Goal: Task Accomplishment & Management: Use online tool/utility

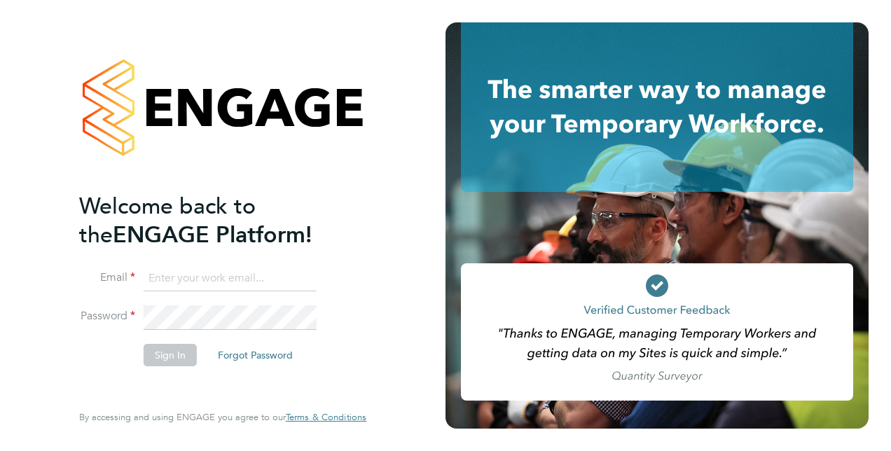
type input "[PERSON_NAME][EMAIL_ADDRESS][DOMAIN_NAME]"
click at [167, 357] on button "Sign In" at bounding box center [170, 355] width 53 height 22
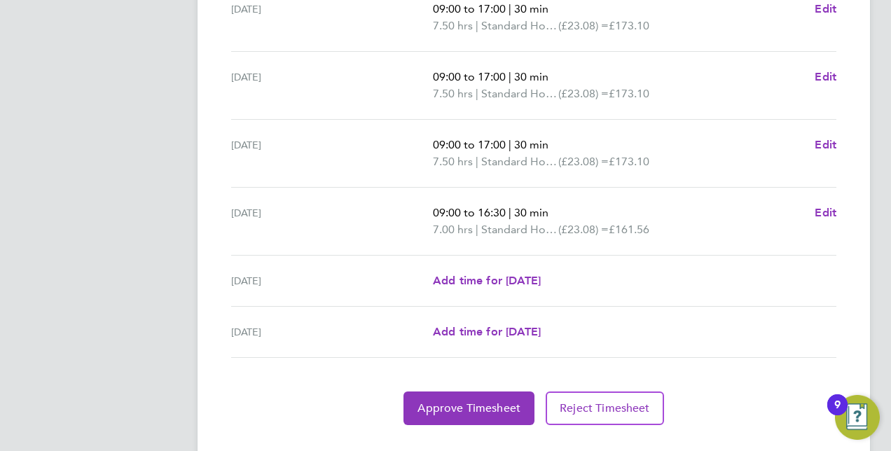
scroll to position [569, 0]
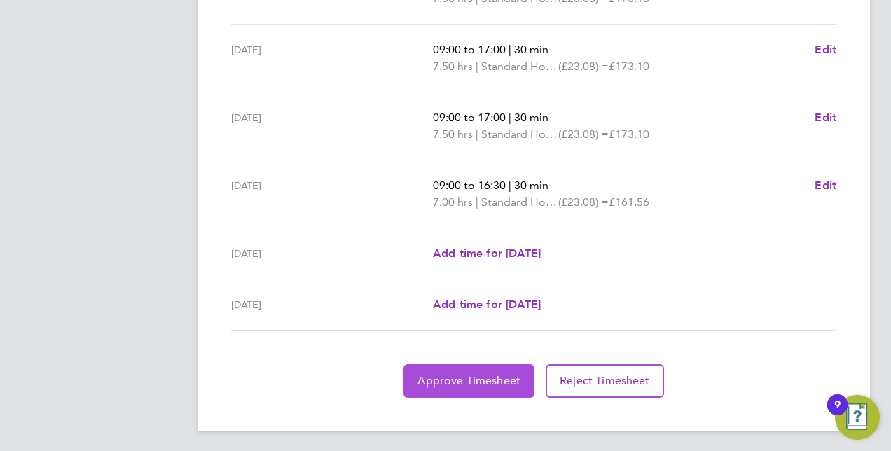
click at [485, 374] on span "Approve Timesheet" at bounding box center [468, 381] width 103 height 14
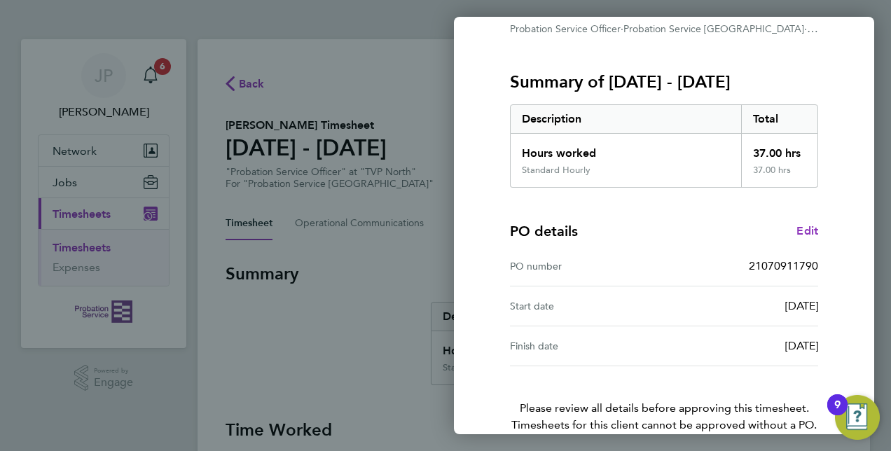
scroll to position [218, 0]
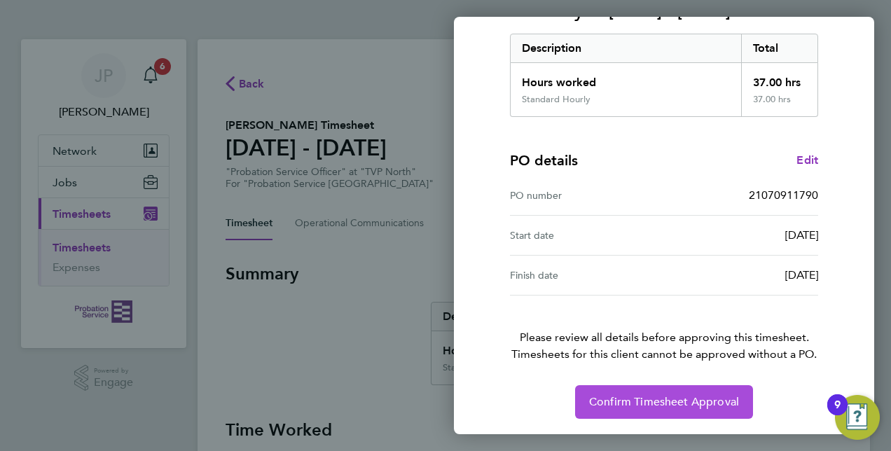
click at [710, 401] on span "Confirm Timesheet Approval" at bounding box center [664, 402] width 150 height 14
